Goal: Task Accomplishment & Management: Manage account settings

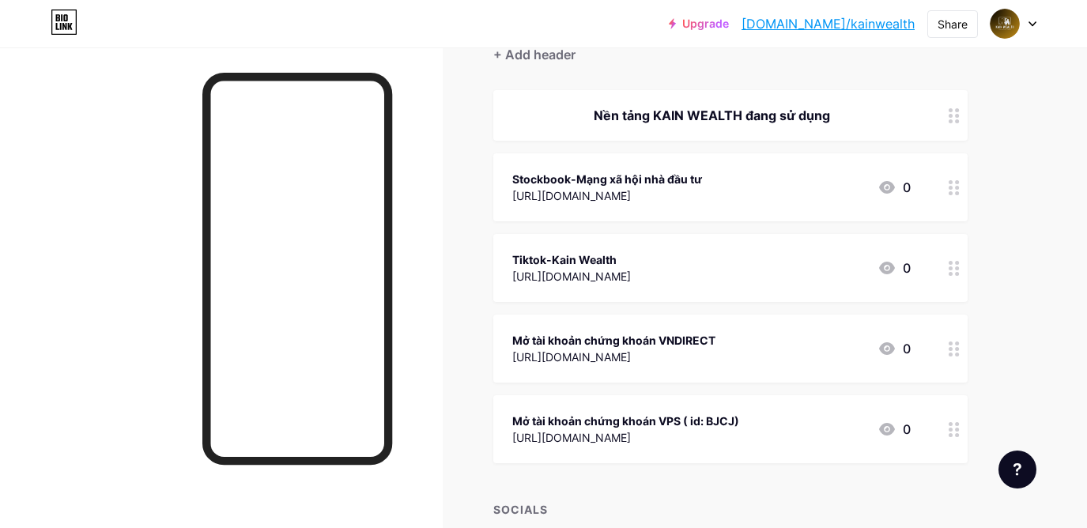
scroll to position [162, 0]
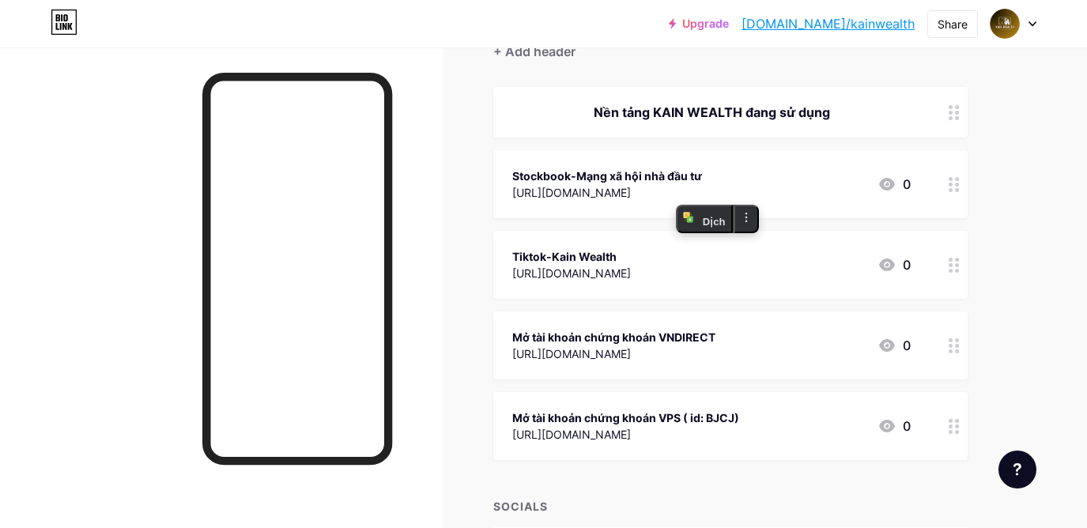
click at [527, 189] on div "[URL][DOMAIN_NAME]" at bounding box center [607, 192] width 190 height 17
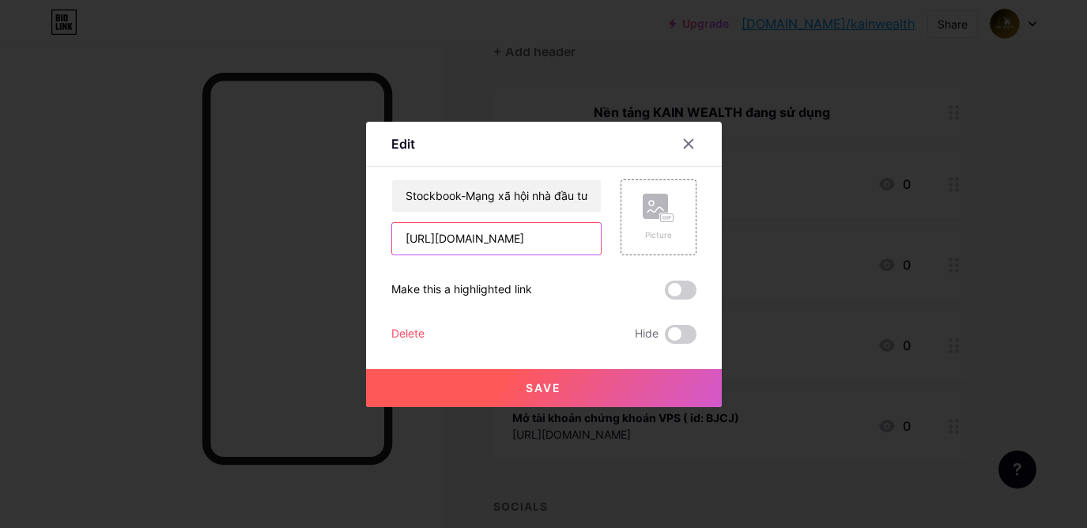
click at [490, 233] on input "[URL][DOMAIN_NAME]" at bounding box center [496, 239] width 209 height 32
click at [693, 152] on div at bounding box center [688, 144] width 28 height 28
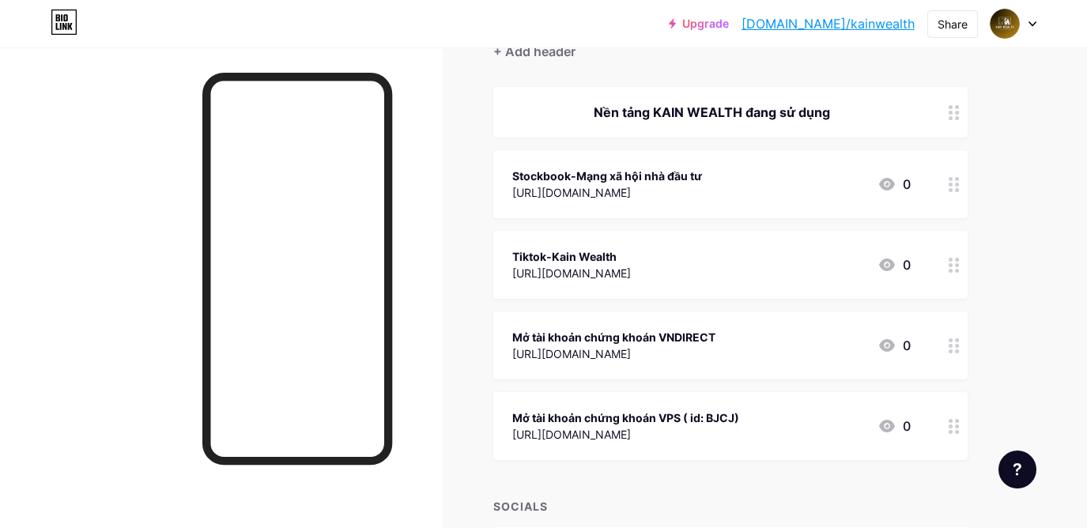
click at [715, 340] on div "Mở tài khoản chứng khoán VNDIRECT" at bounding box center [613, 337] width 203 height 17
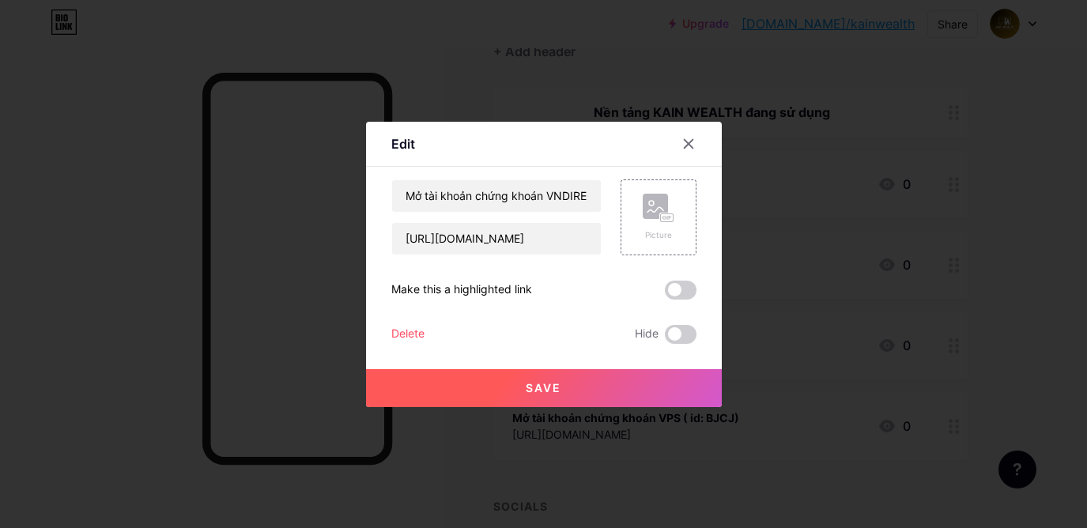
click at [772, 340] on div at bounding box center [543, 264] width 1087 height 528
click at [715, 340] on div "Mở tài khoản chứng khoán VNDIRECT" at bounding box center [613, 337] width 203 height 17
click at [772, 340] on div at bounding box center [543, 264] width 1087 height 528
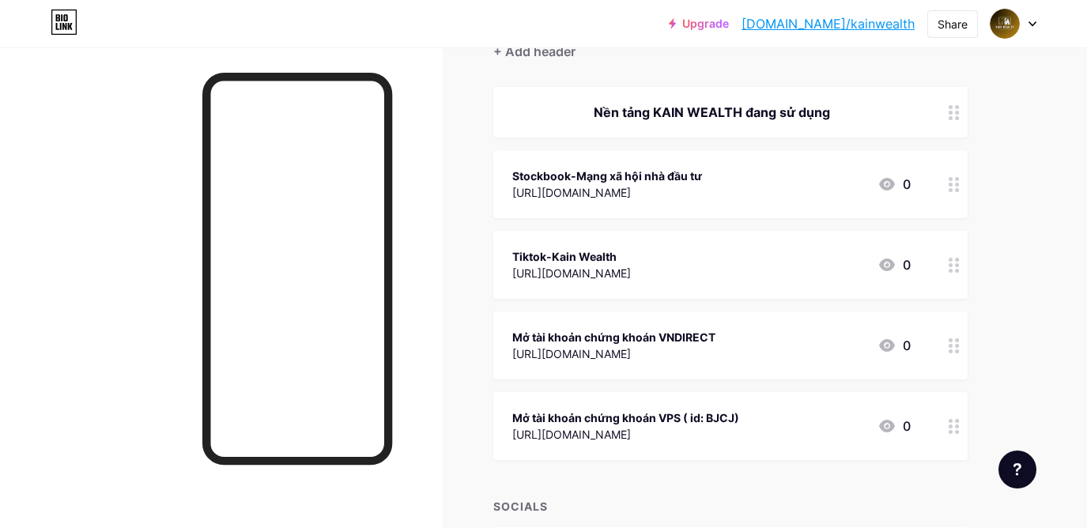
click at [715, 340] on div "Mở tài khoản chứng khoán VNDIRECT" at bounding box center [613, 337] width 203 height 17
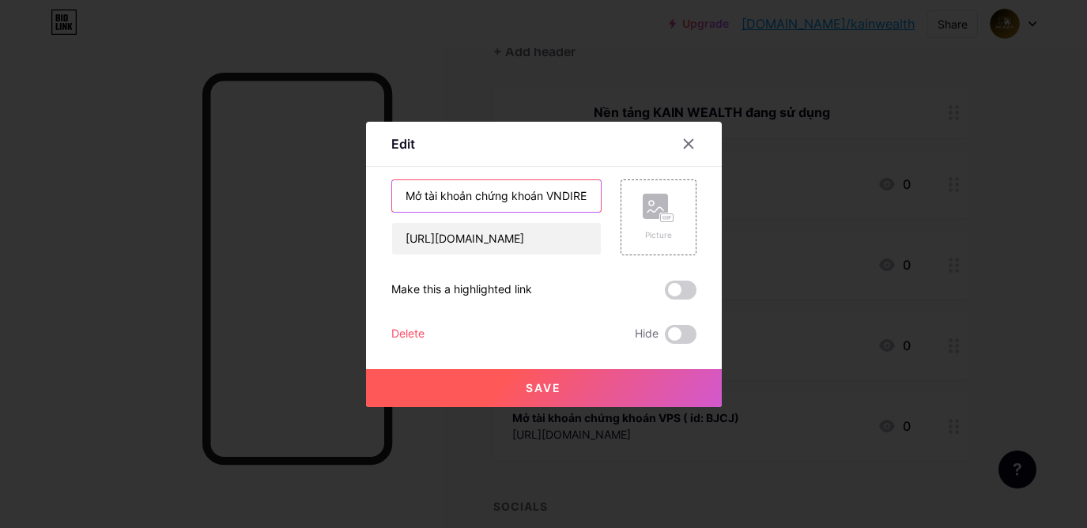
click at [568, 190] on input "Mở tài khoản chứng khoán VNDIRECT" at bounding box center [496, 196] width 209 height 32
type input "M"
type input "Mở tài khoản chứng khoán Kafi"
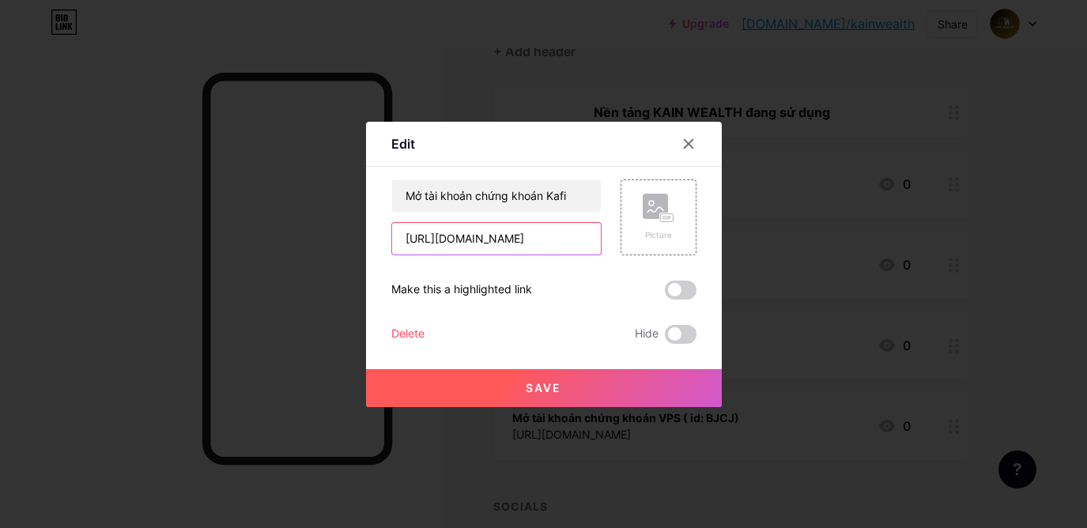
click at [571, 230] on input "[URL][DOMAIN_NAME]" at bounding box center [496, 239] width 209 height 32
click at [566, 236] on input "[URL][DOMAIN_NAME]" at bounding box center [496, 239] width 209 height 32
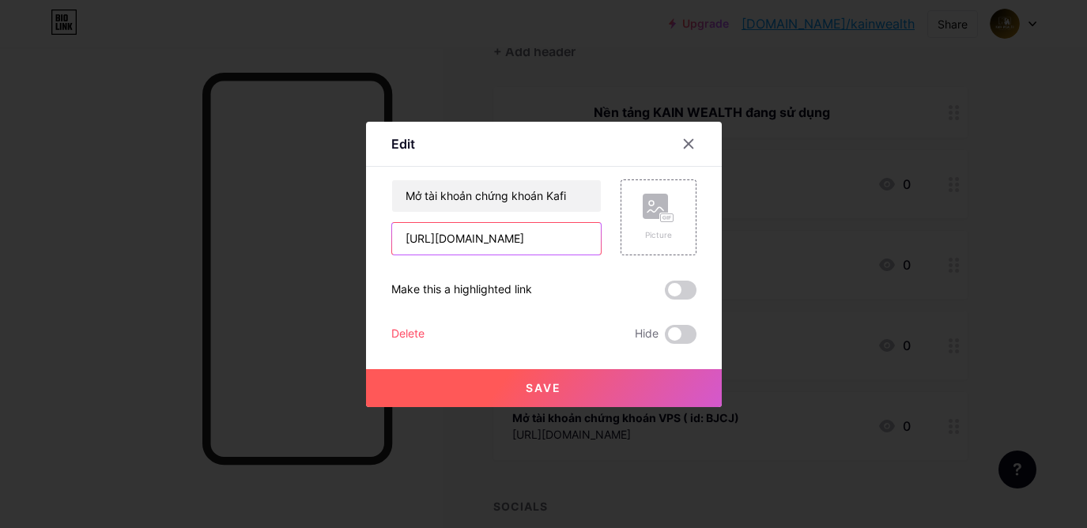
click at [566, 236] on input "[URL][DOMAIN_NAME]" at bounding box center [496, 239] width 209 height 32
paste input "[DOMAIN_NAME][URL]"
type input "[URL][DOMAIN_NAME]"
click at [560, 386] on span "Save" at bounding box center [544, 387] width 36 height 13
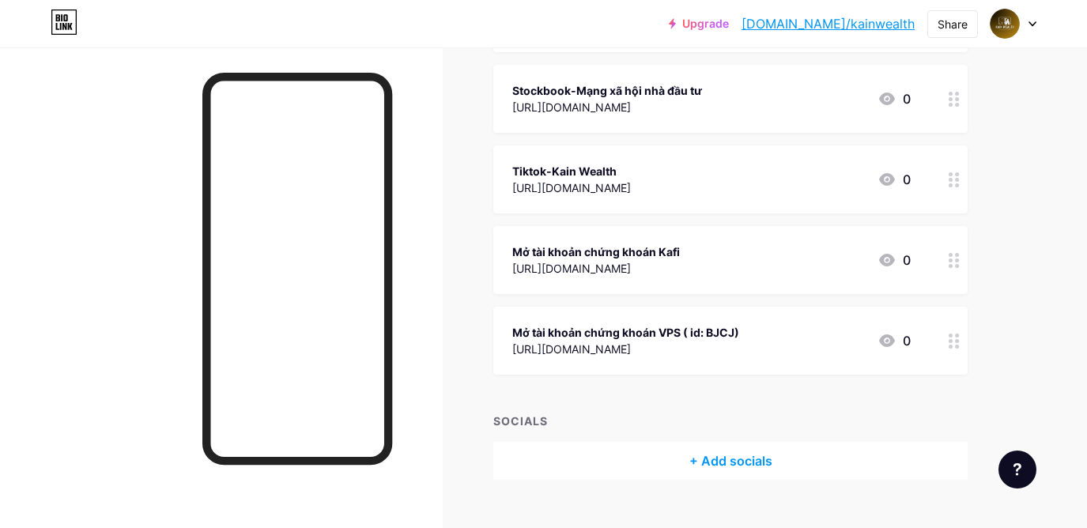
scroll to position [277, 0]
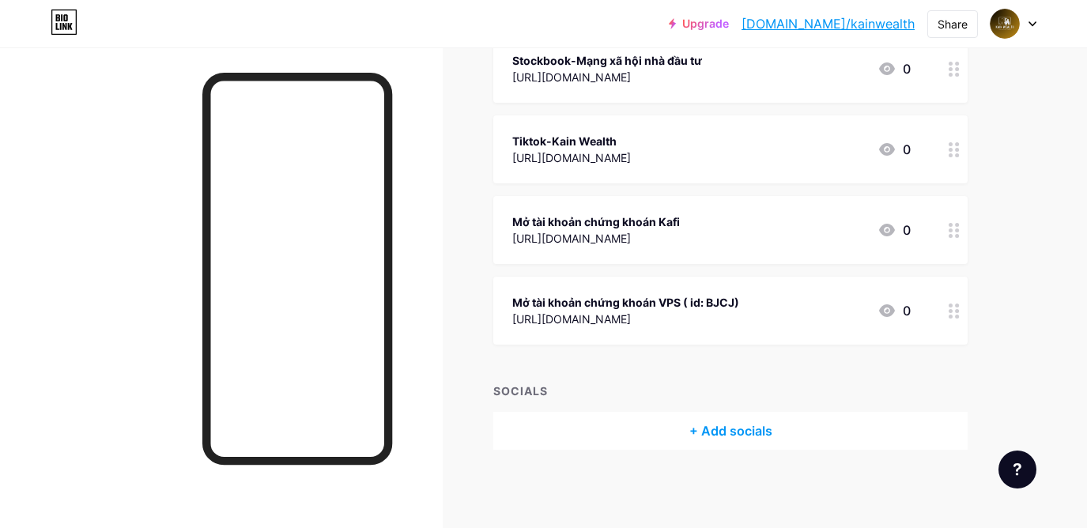
click at [679, 323] on div "[URL][DOMAIN_NAME]" at bounding box center [625, 319] width 227 height 17
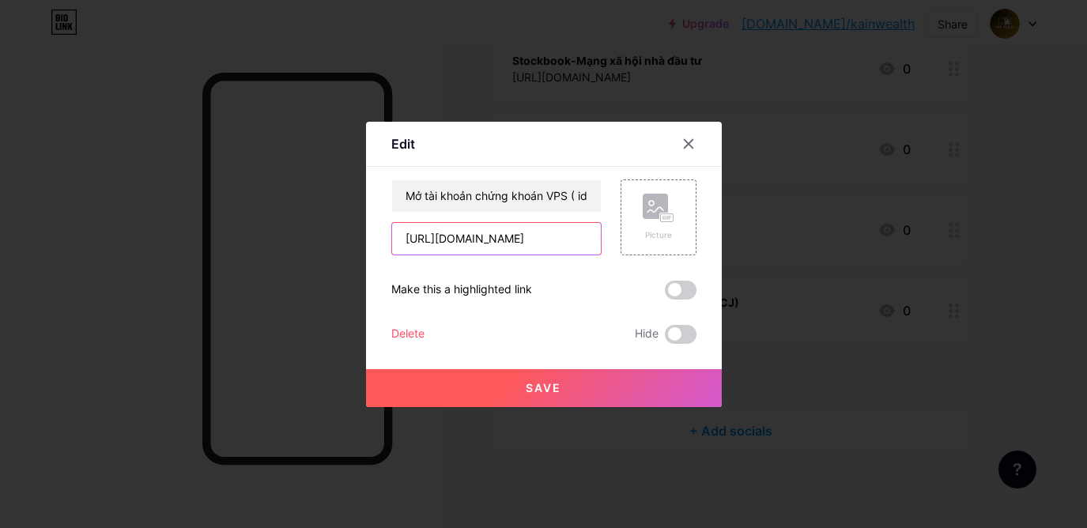
click at [491, 236] on input "[URL][DOMAIN_NAME]" at bounding box center [496, 239] width 209 height 32
click at [689, 144] on icon at bounding box center [688, 143] width 9 height 9
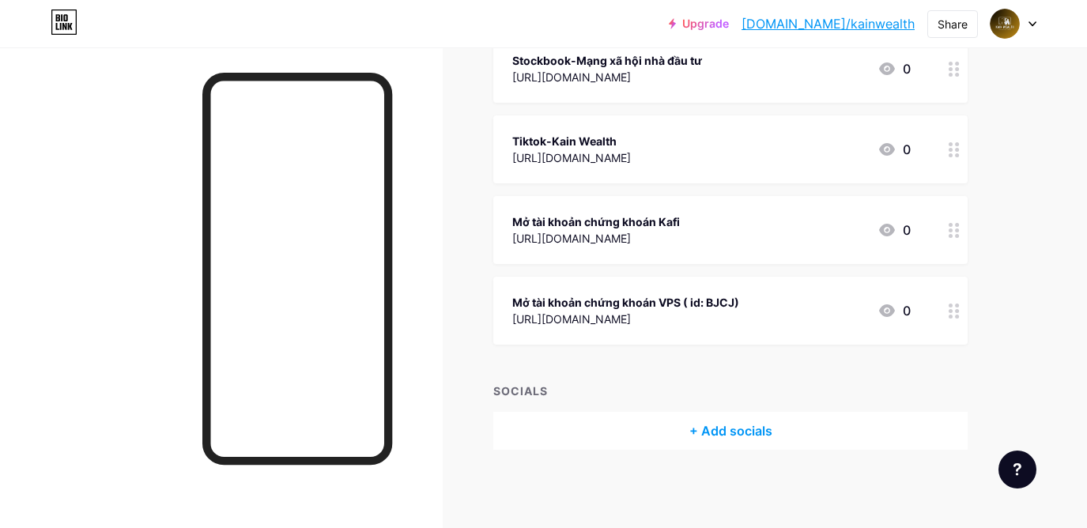
click at [793, 316] on div "Mở tài khoản chứng khoán VPS ( id: BJCJ) [URL][DOMAIN_NAME] 0" at bounding box center [711, 311] width 398 height 36
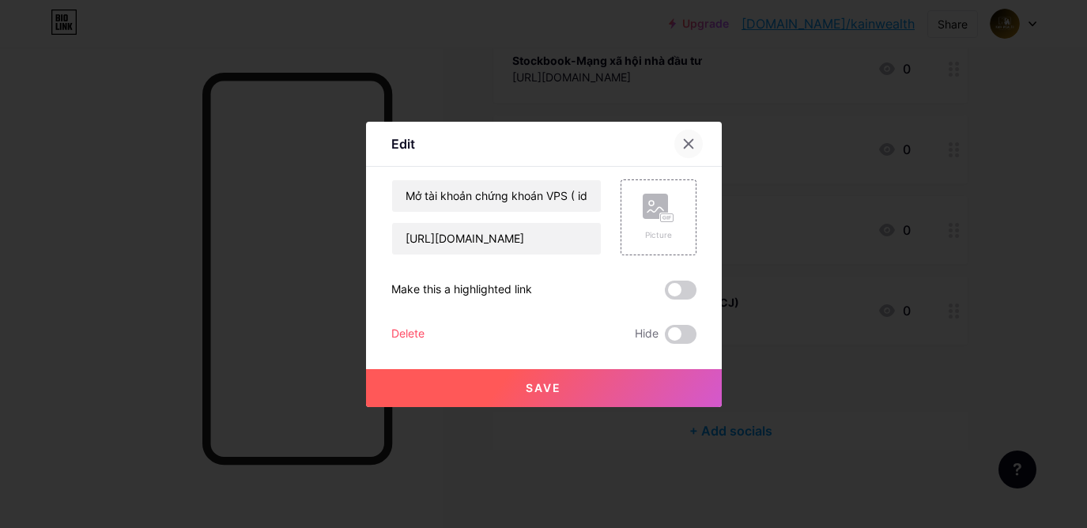
click at [677, 150] on div at bounding box center [688, 144] width 28 height 28
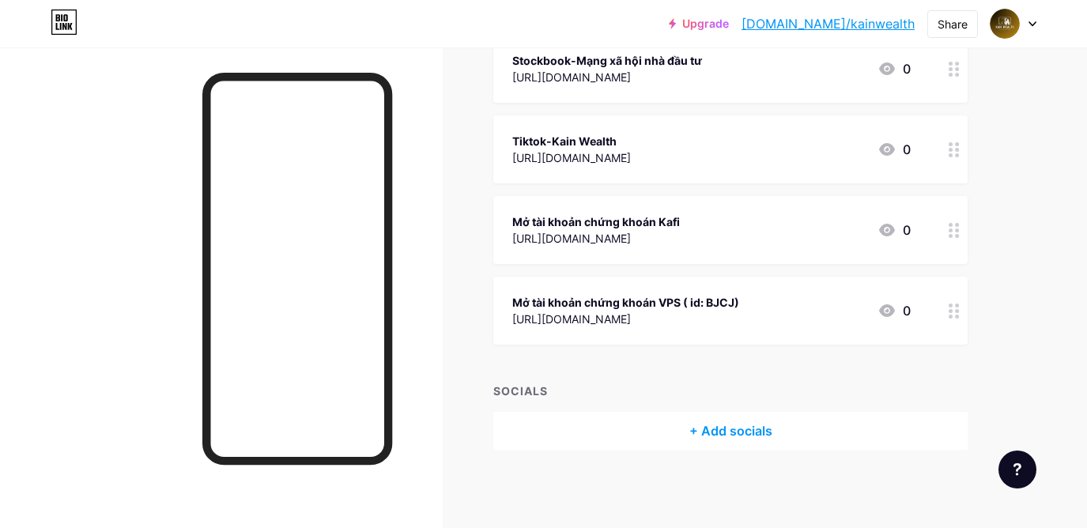
click at [680, 228] on div "Mở tài khoản chứng khoán Kafi [URL][DOMAIN_NAME] 0" at bounding box center [711, 230] width 398 height 36
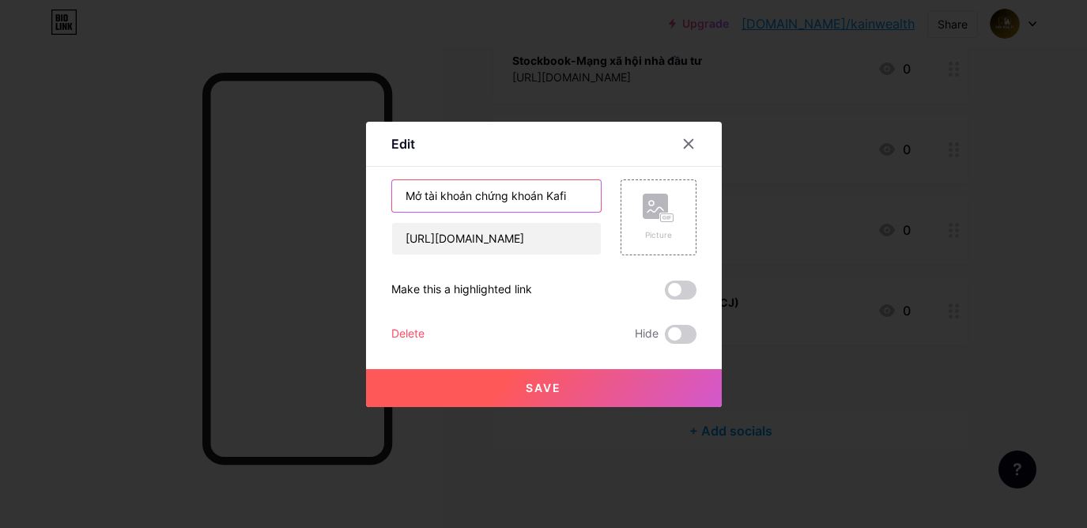
click at [578, 191] on input "Mở tài khoản chứng khoán Kafi" at bounding box center [496, 196] width 209 height 32
type input "Mở tài khoản chứng khoán Kafi (id: SON025)"
click at [562, 394] on button "Save" at bounding box center [544, 388] width 356 height 38
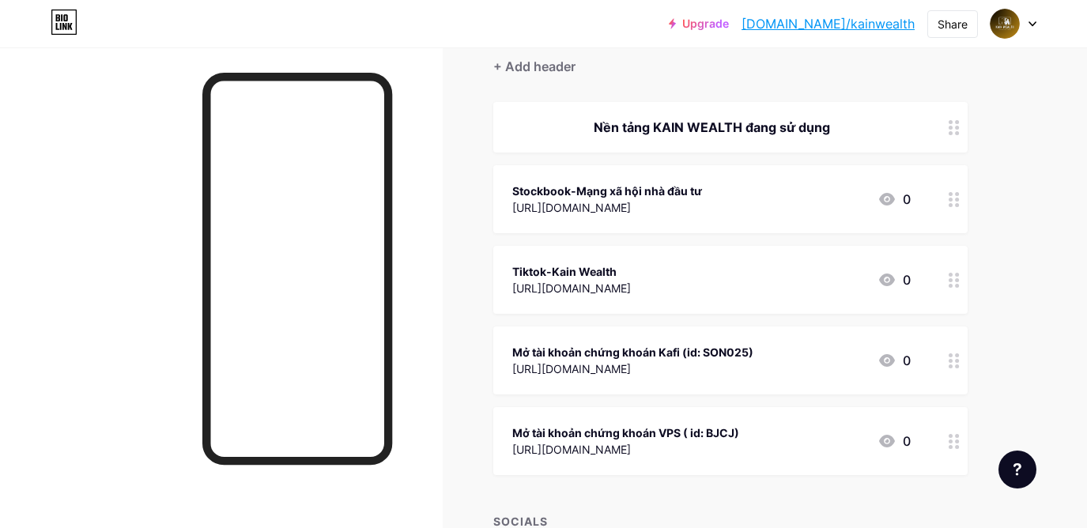
scroll to position [0, 0]
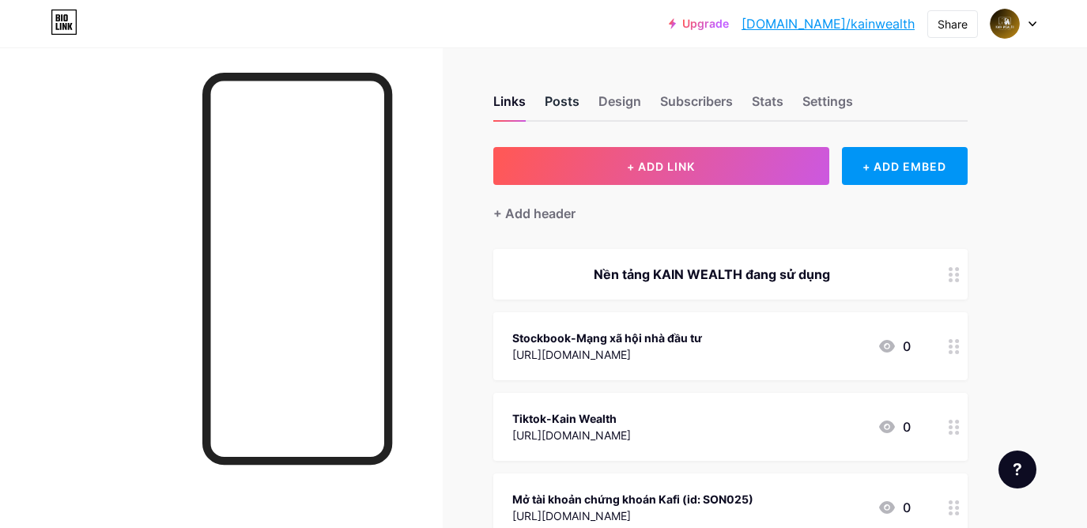
click at [568, 99] on div "Posts" at bounding box center [562, 106] width 35 height 28
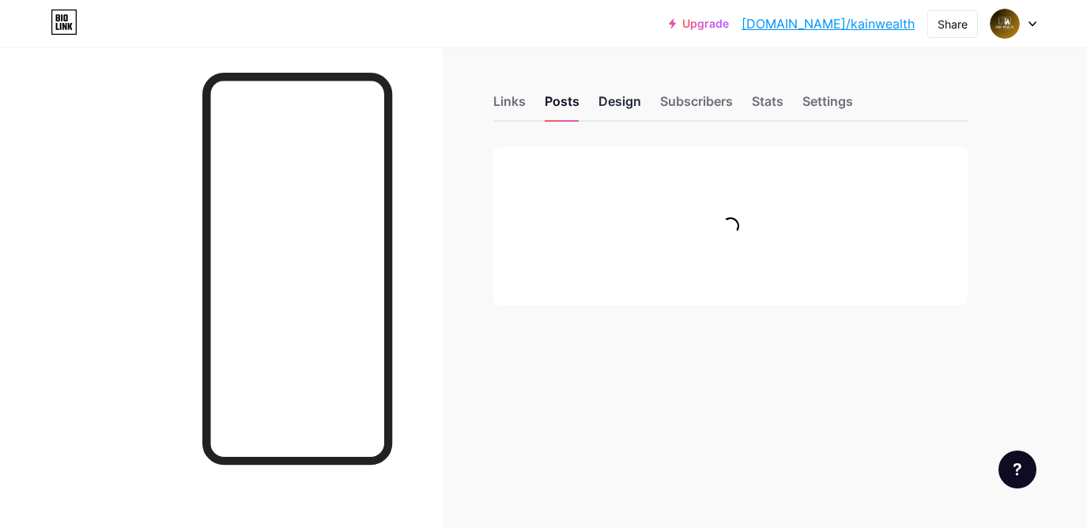
click at [609, 102] on div "Design" at bounding box center [619, 106] width 43 height 28
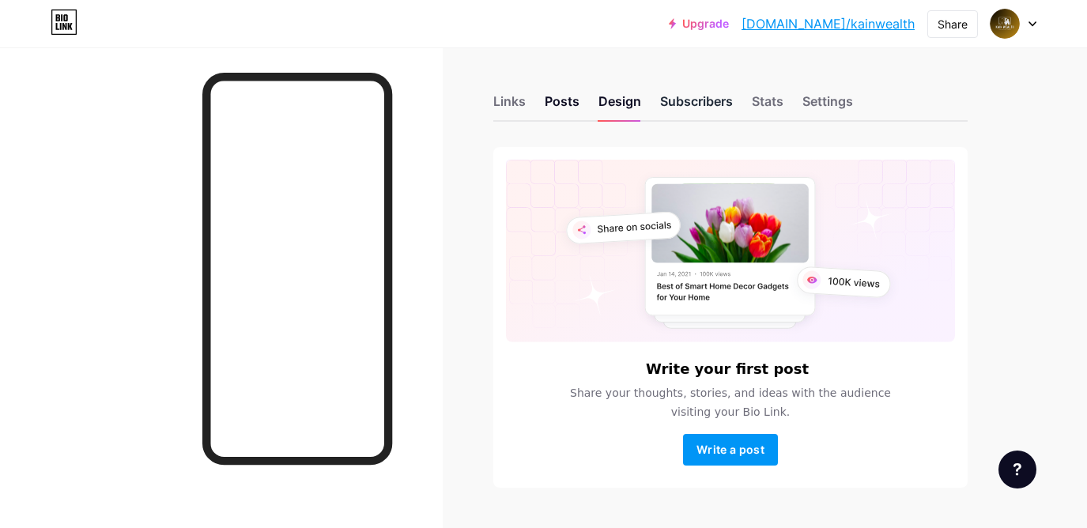
click at [682, 105] on div "Subscribers" at bounding box center [696, 106] width 73 height 28
click at [553, 97] on div "Posts" at bounding box center [562, 106] width 35 height 28
click at [514, 108] on div "Links" at bounding box center [509, 106] width 32 height 28
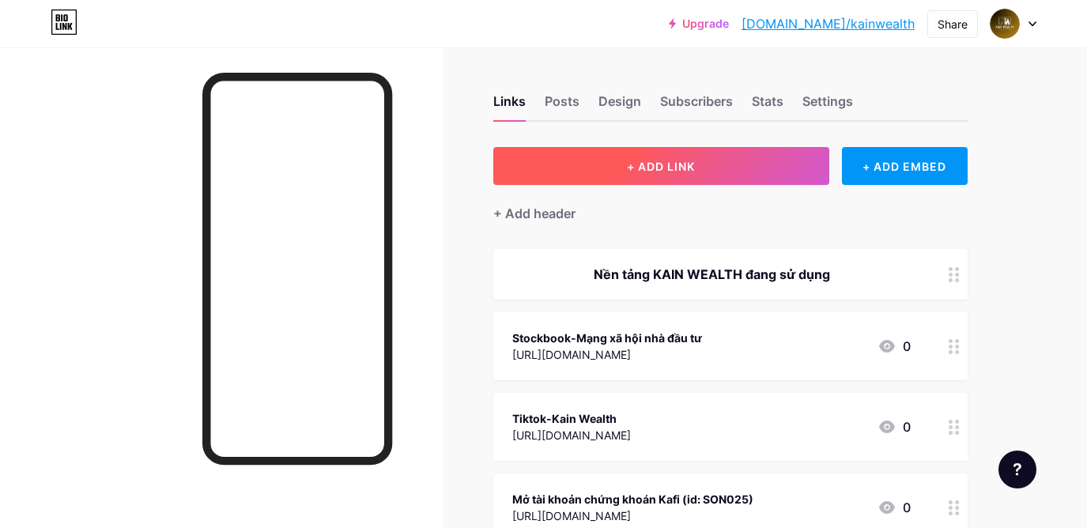
click at [728, 179] on button "+ ADD LINK" at bounding box center [661, 166] width 336 height 38
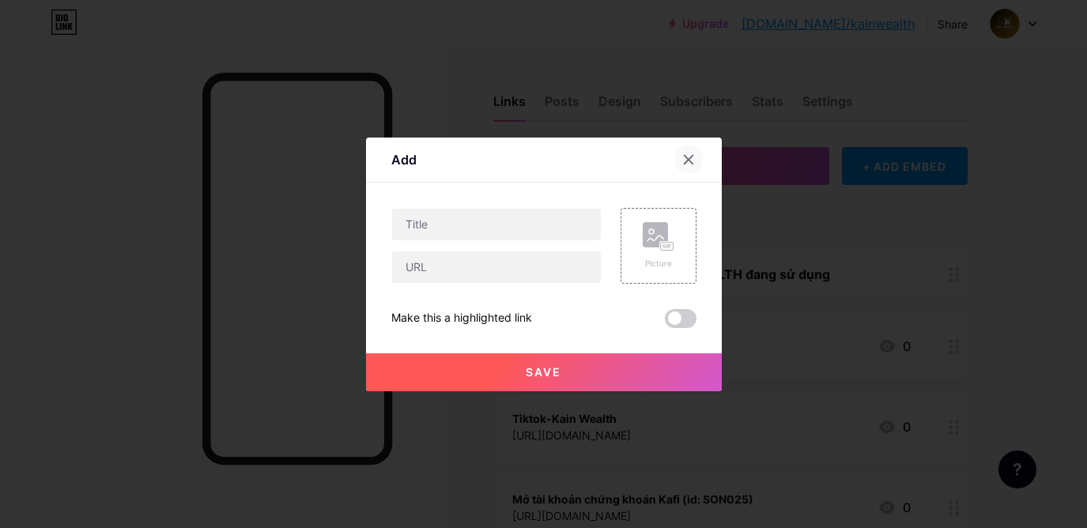
click at [689, 164] on icon at bounding box center [688, 159] width 13 height 13
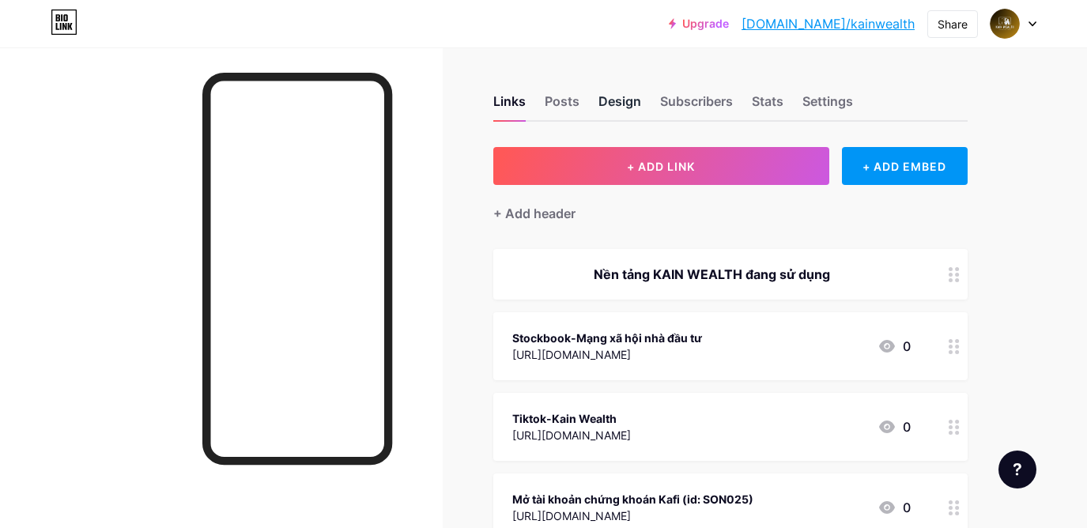
click at [617, 95] on div "Design" at bounding box center [619, 106] width 43 height 28
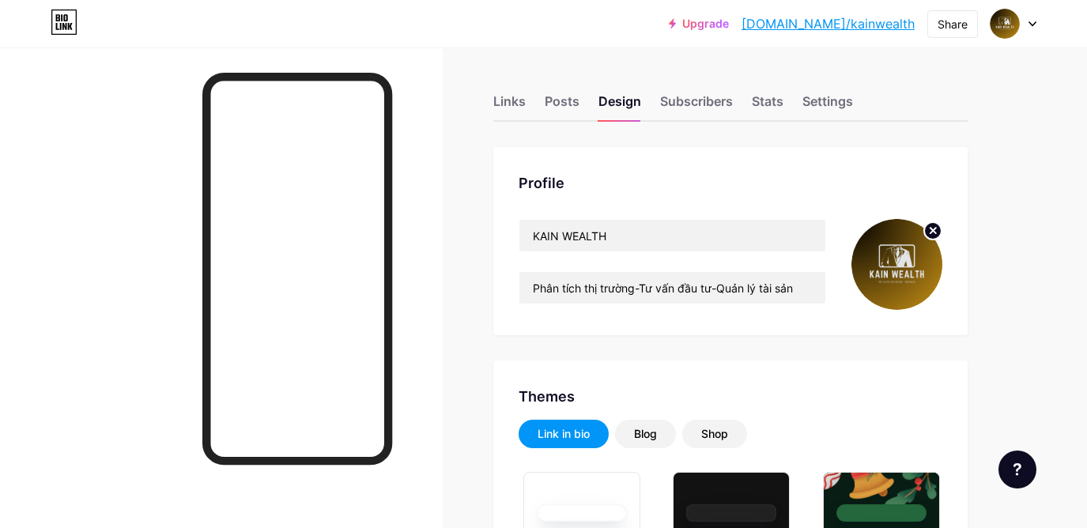
scroll to position [155, 0]
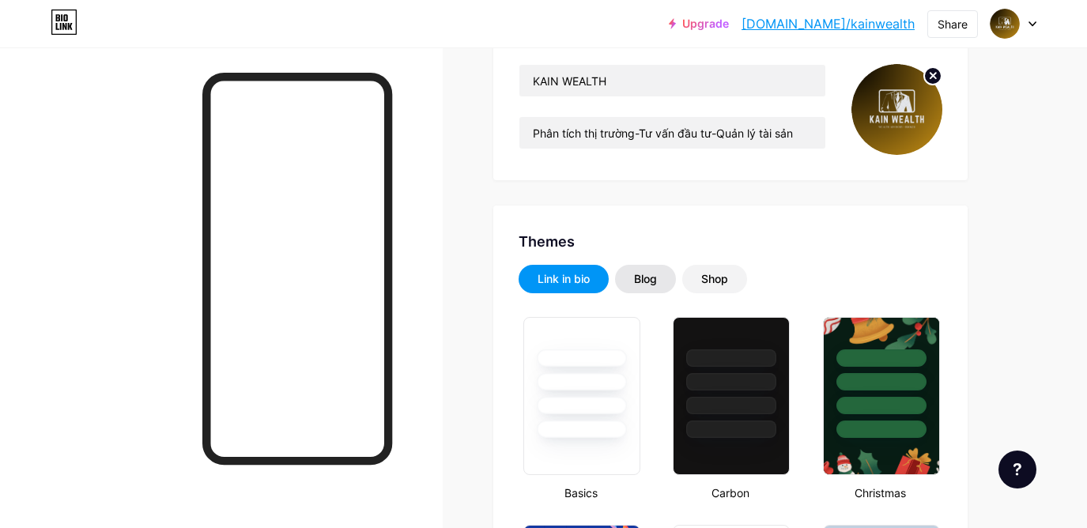
click at [636, 275] on div "Blog" at bounding box center [645, 279] width 23 height 16
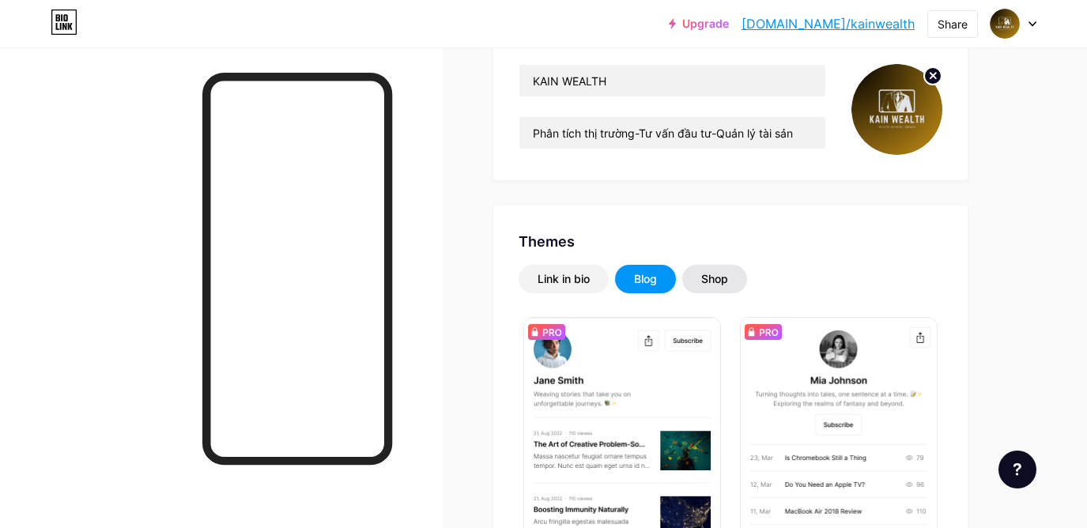
click at [716, 290] on div "Shop" at bounding box center [714, 279] width 65 height 28
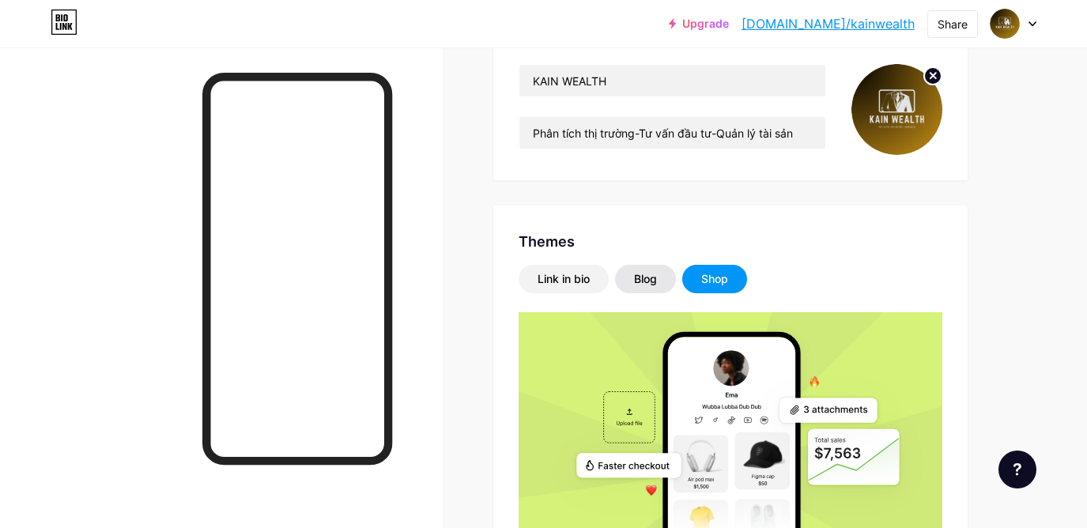
click at [647, 280] on div "Blog" at bounding box center [645, 279] width 23 height 16
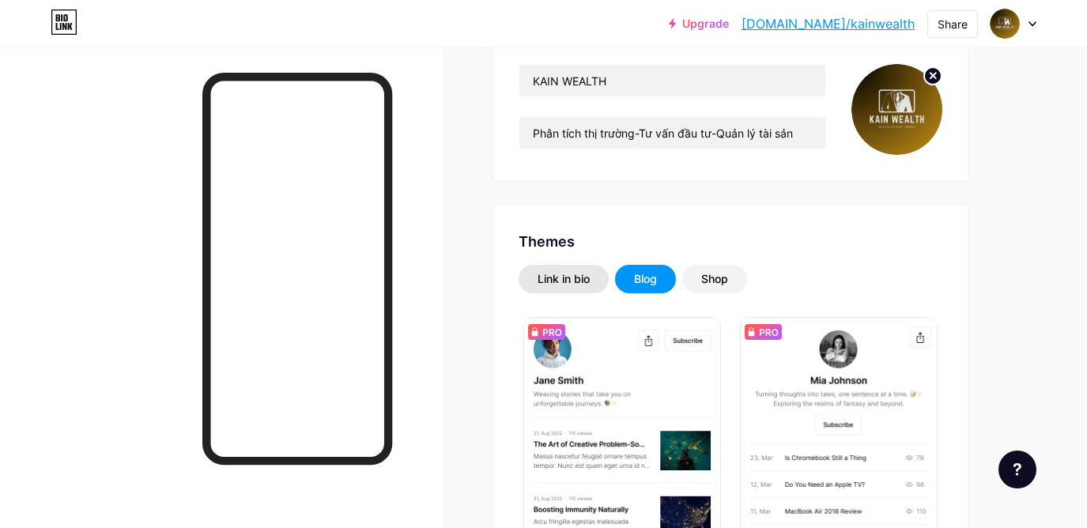
click at [573, 279] on div "Link in bio" at bounding box center [564, 279] width 52 height 16
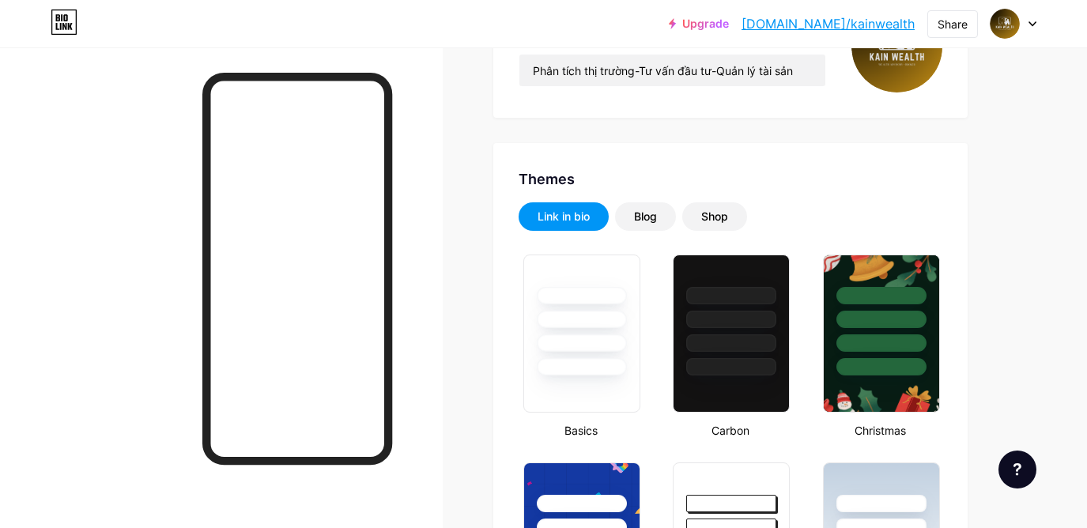
scroll to position [0, 0]
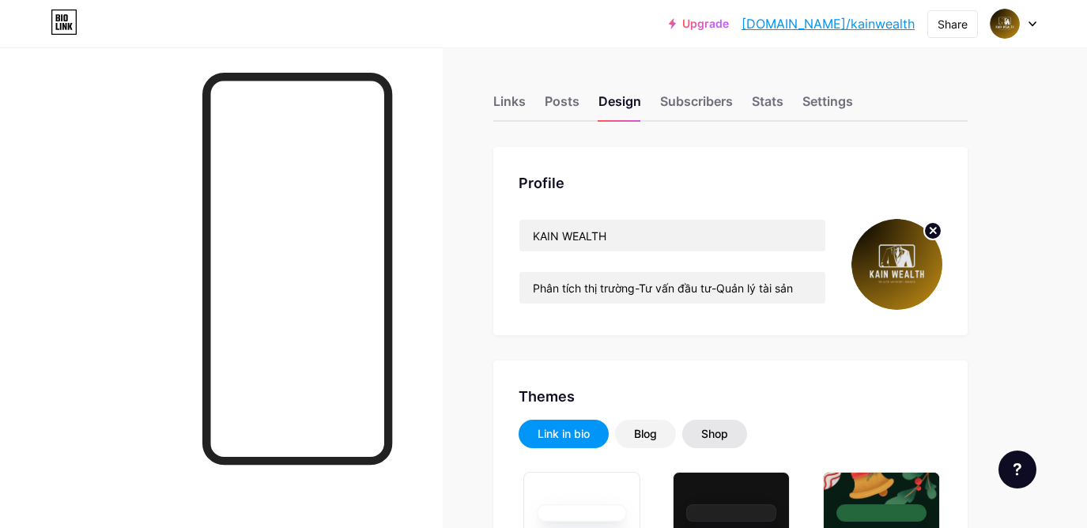
click at [705, 436] on div "Shop" at bounding box center [714, 434] width 27 height 16
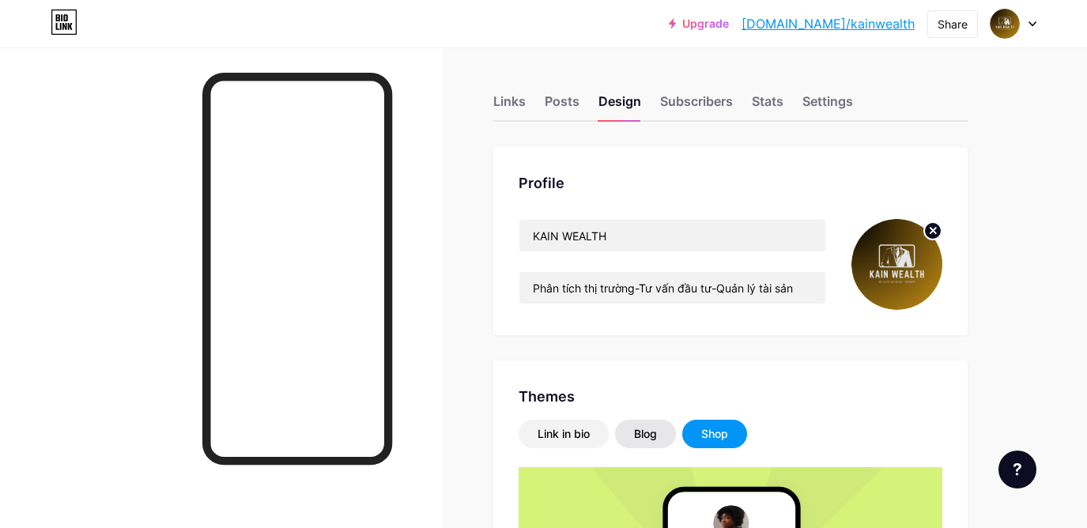
click at [637, 431] on div "Blog" at bounding box center [645, 434] width 23 height 16
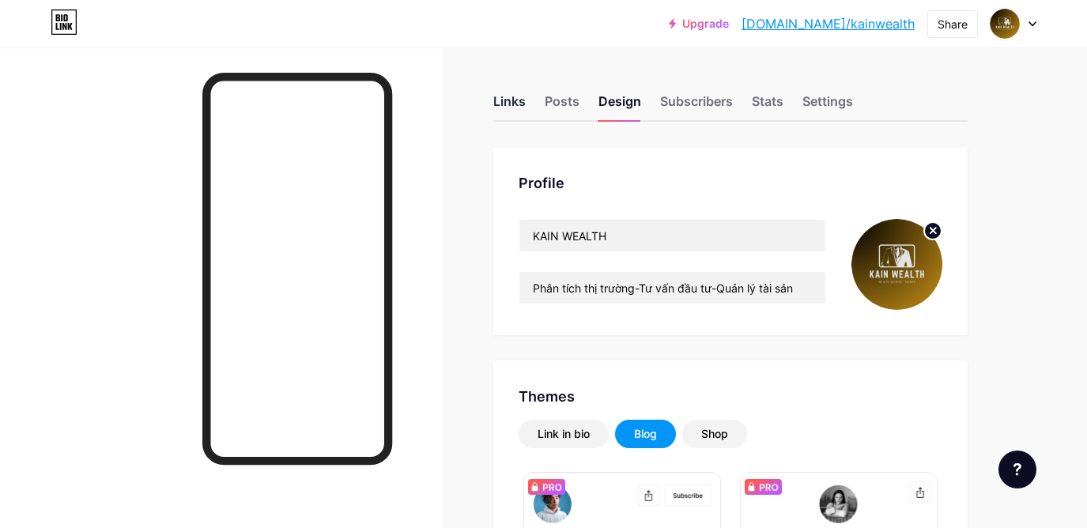
click at [520, 102] on div "Links" at bounding box center [509, 106] width 32 height 28
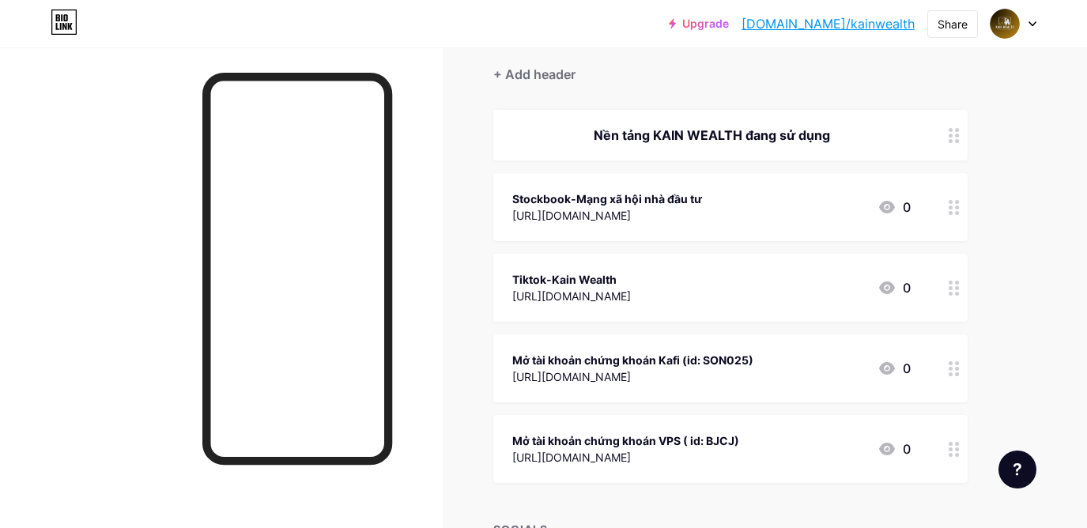
scroll to position [145, 0]
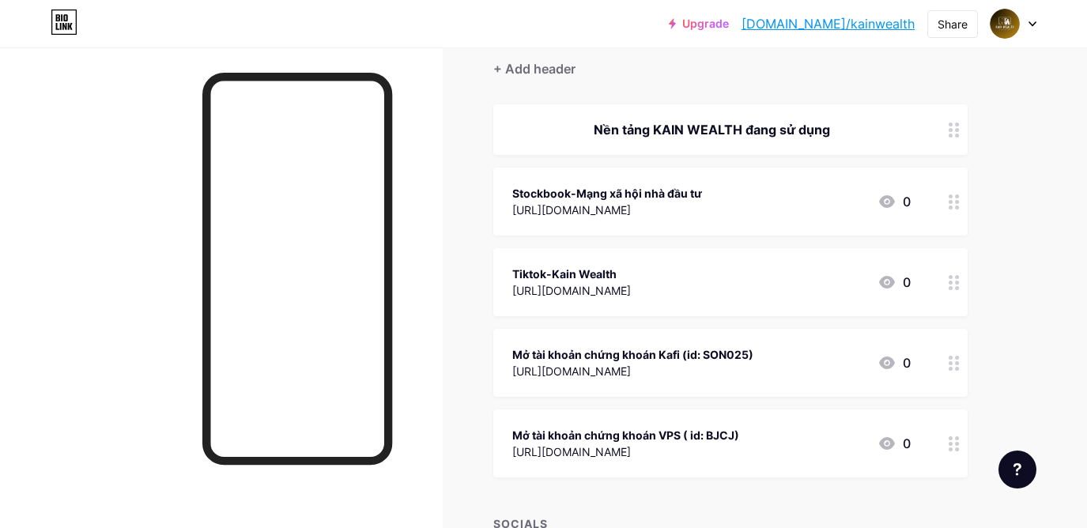
click at [777, 450] on div "Mở tài khoản chứng khoán VPS ( id: BJCJ) [URL][DOMAIN_NAME] 0" at bounding box center [711, 443] width 398 height 36
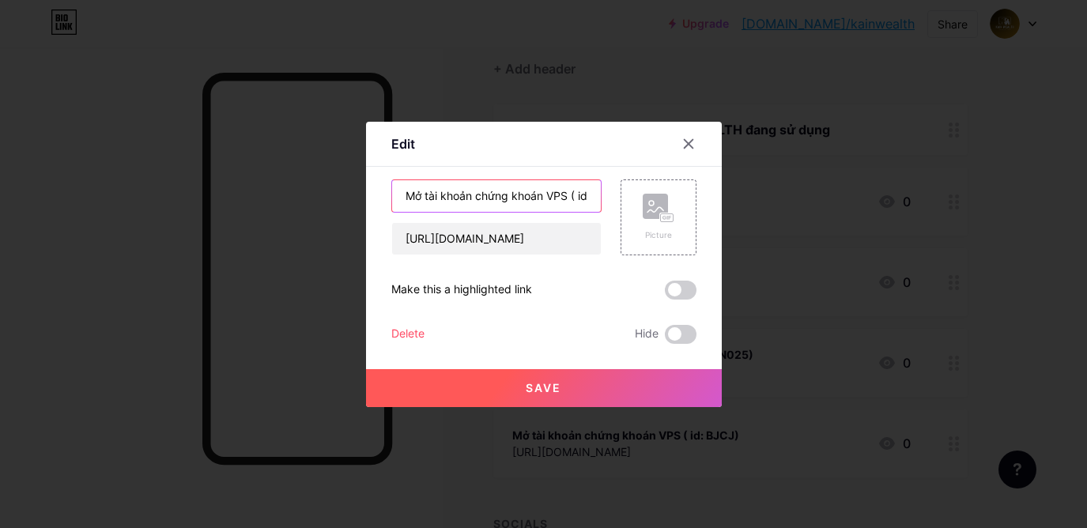
click at [558, 191] on input "Mở tài khoản chứng khoán VPS ( id: BJCJ)" at bounding box center [496, 196] width 209 height 32
click at [588, 194] on input "Mở tài khoản chứng khoán MBS ( id: BJCJ)" at bounding box center [496, 196] width 209 height 32
click at [581, 200] on input "Mở tài khoản chứng khoán MBS ( id: BJCJ)" at bounding box center [496, 196] width 209 height 32
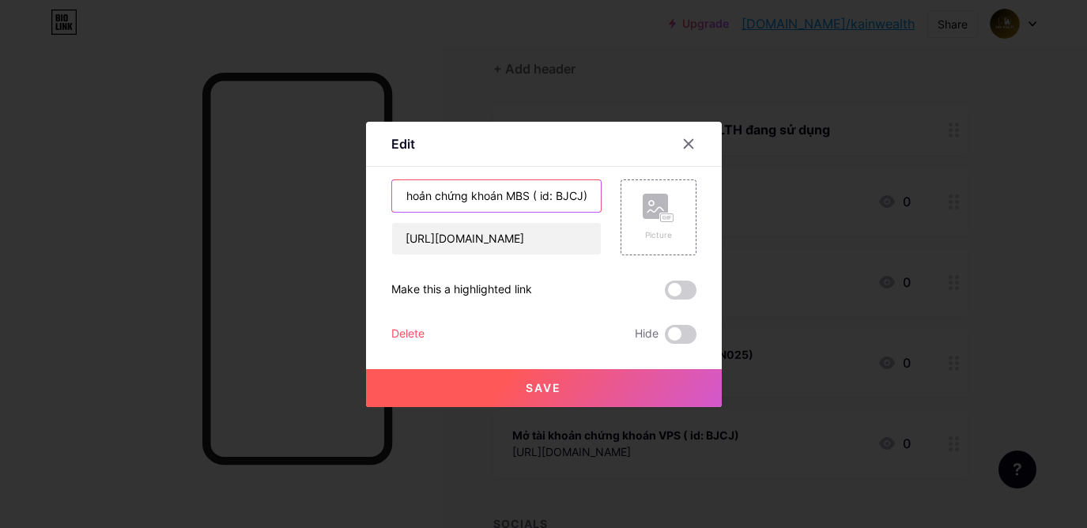
click at [567, 197] on input "Mở tài khoản chứng khoán MBS ( id: BJCJ)" at bounding box center [496, 196] width 209 height 32
click at [591, 197] on input "Mở tài khoản chứng khoán MBS ( id: BDS1)" at bounding box center [496, 196] width 209 height 32
click at [589, 199] on input "Mở tài khoản chứng khoán MBS ( id: BDS1)" at bounding box center [496, 196] width 209 height 32
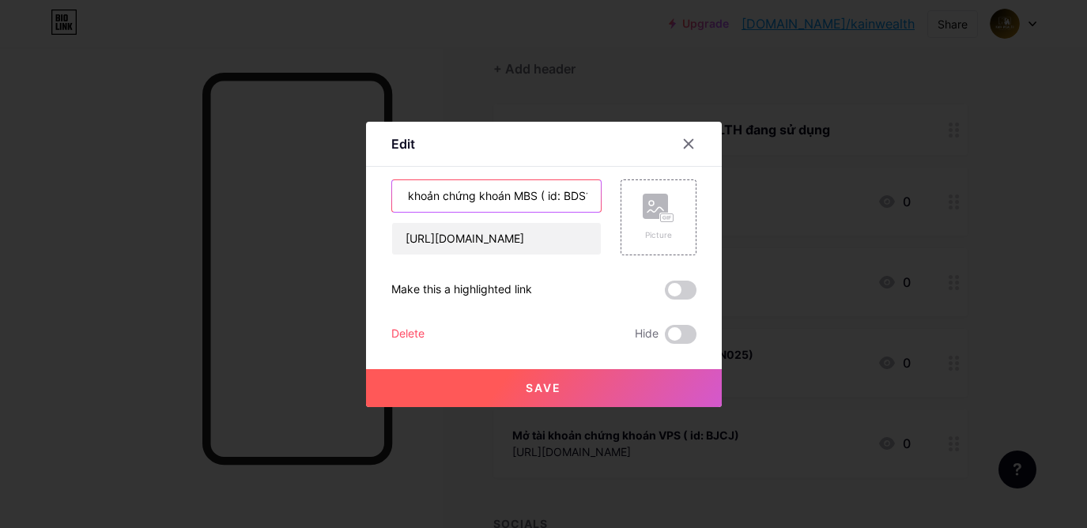
click at [583, 194] on input "Mở tài khoản chứng khoán MBS ( id: BDS1)" at bounding box center [496, 196] width 209 height 32
type input "Mở tài khoản chứng khoán MBS ( id: BDS1)1)"
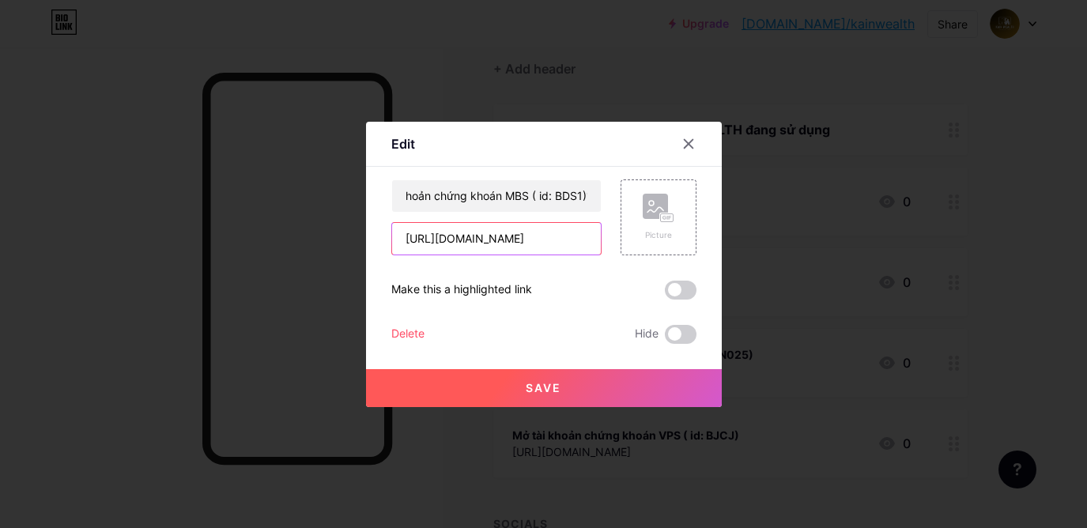
click at [550, 247] on input "[URL][DOMAIN_NAME]" at bounding box center [496, 239] width 209 height 32
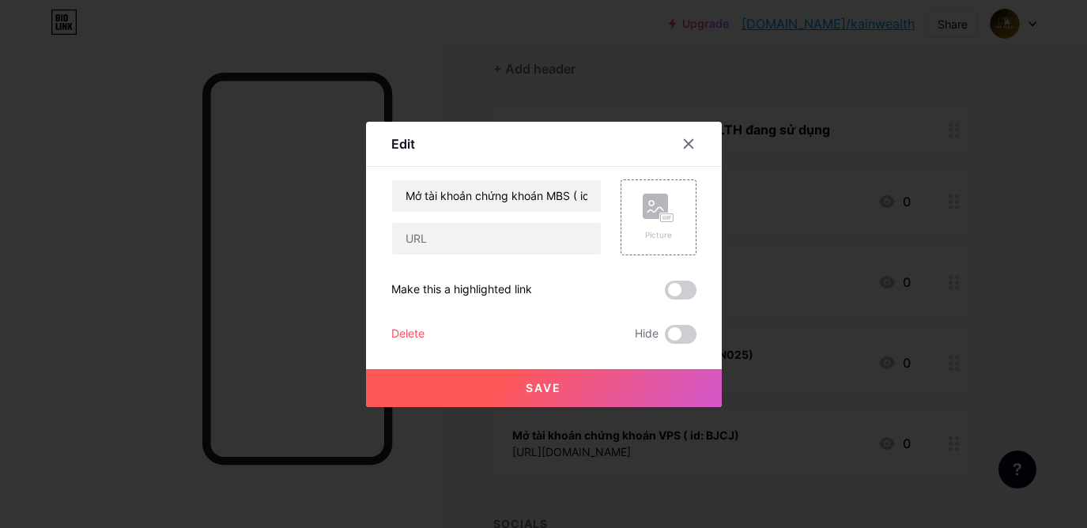
click at [576, 394] on button "Save" at bounding box center [544, 388] width 356 height 38
